Goal: Information Seeking & Learning: Learn about a topic

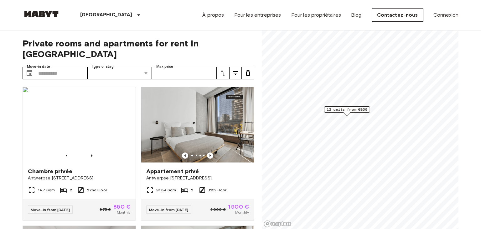
click at [359, 111] on span "12 units from €850" at bounding box center [347, 110] width 40 height 6
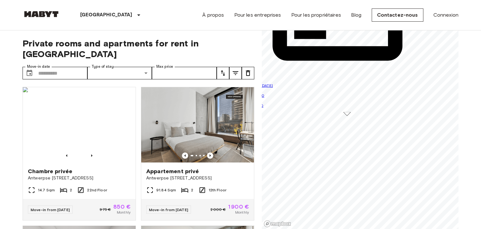
click at [347, 113] on div "Map marker" at bounding box center [347, 113] width 7 height 3
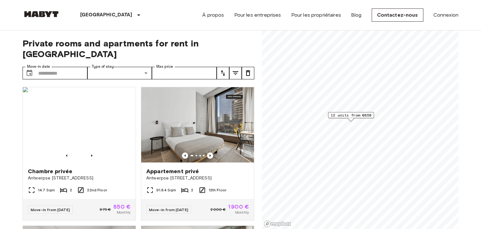
click at [350, 119] on div "Map marker" at bounding box center [351, 119] width 7 height 3
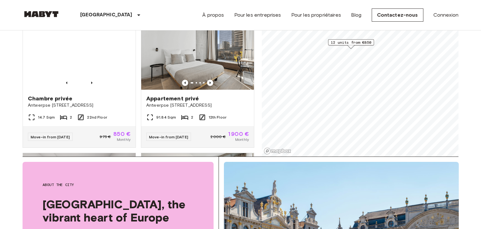
scroll to position [74, 0]
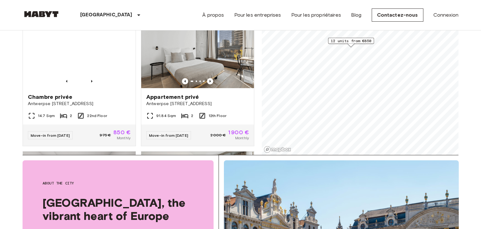
click at [259, 147] on div "Private rooms and apartments for rent in [GEOGRAPHIC_DATA] Move-in date ​ Move-…" at bounding box center [241, 55] width 436 height 199
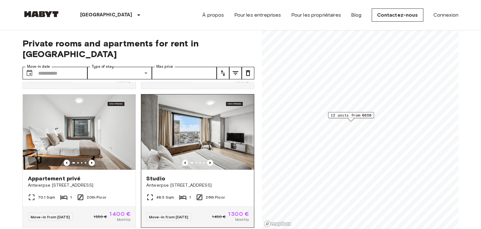
scroll to position [0, 0]
